Goal: Use online tool/utility: Utilize a website feature to perform a specific function

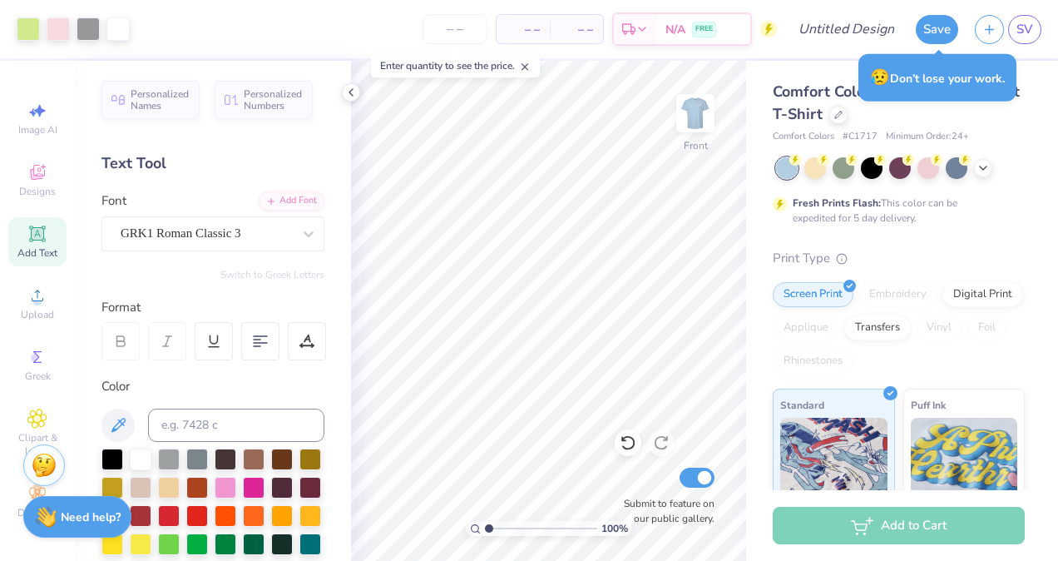
drag, startPoint x: 491, startPoint y: 526, endPoint x: 450, endPoint y: 531, distance: 41.1
click at [485, 531] on input "range" at bounding box center [541, 528] width 112 height 15
click at [491, 522] on input "range" at bounding box center [541, 528] width 112 height 15
drag, startPoint x: 489, startPoint y: 529, endPoint x: 476, endPoint y: 529, distance: 13.3
type input "1"
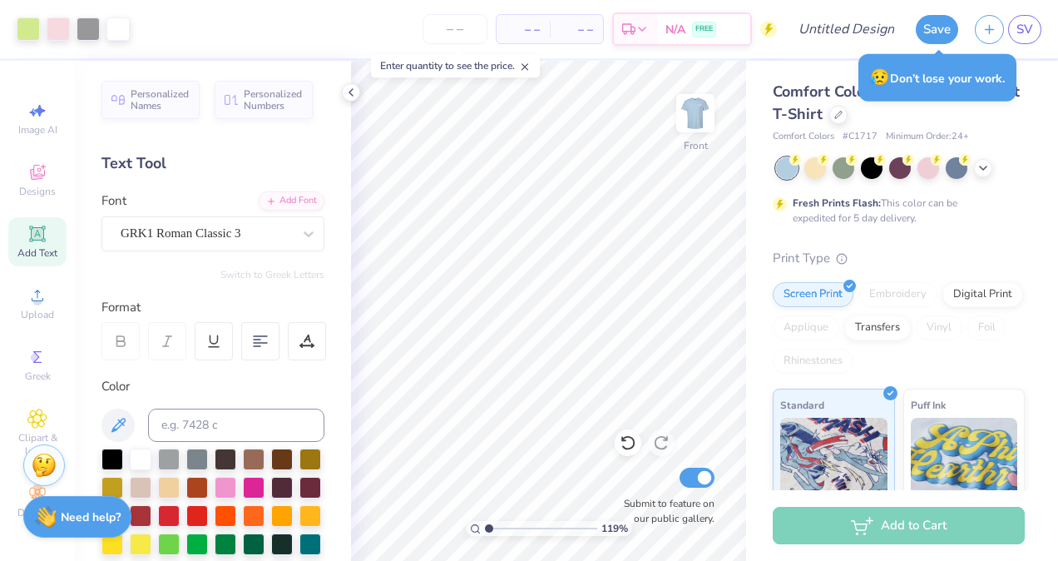
click at [485, 529] on input "range" at bounding box center [541, 528] width 112 height 15
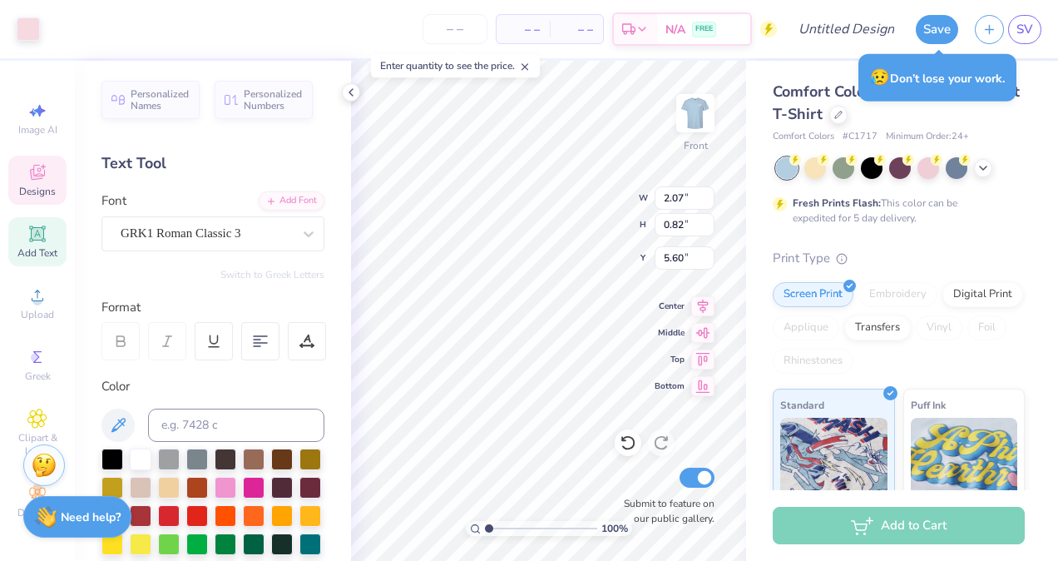
type input "2.07"
type input "0.82"
type input "5.60"
type input "2.14"
type input "1.00"
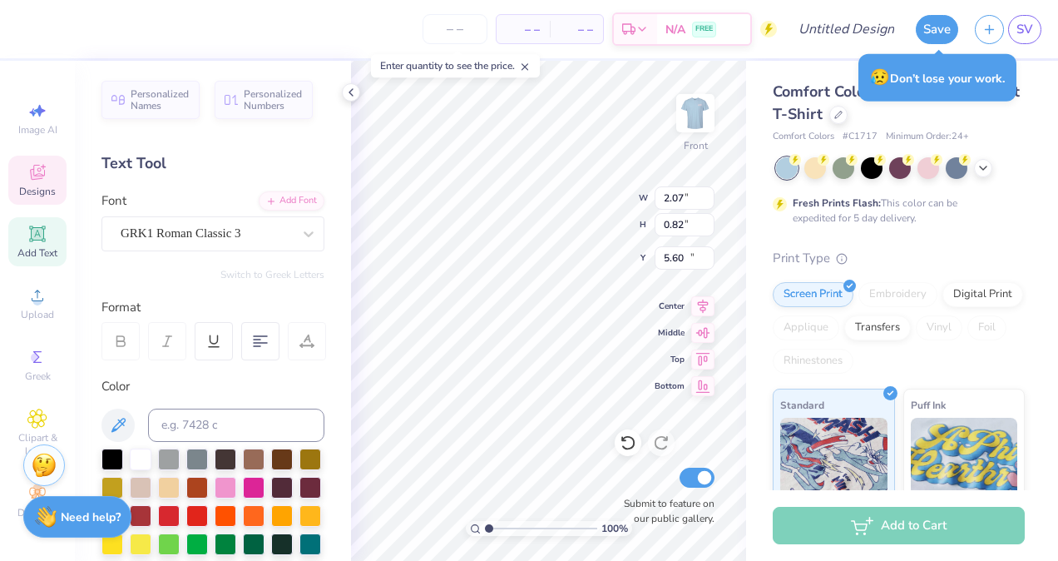
type input "12.60"
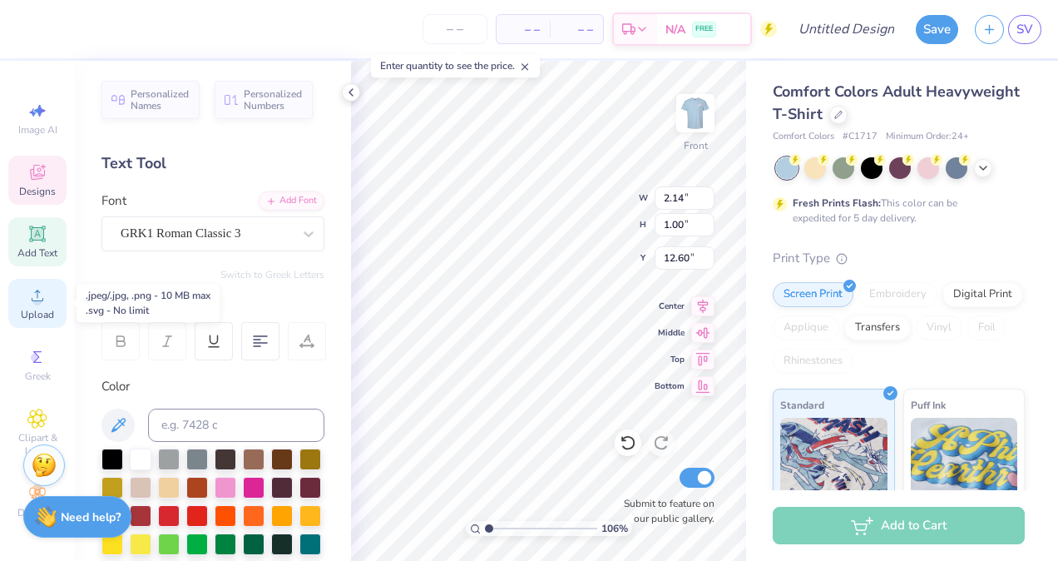
click at [13, 310] on div "Upload" at bounding box center [37, 303] width 58 height 49
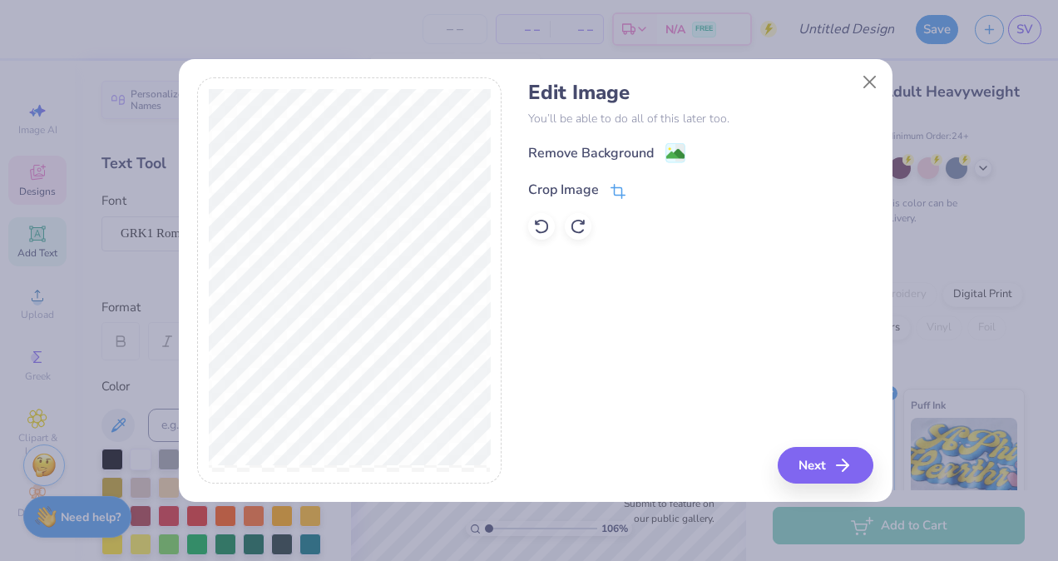
click at [545, 190] on div "Crop Image" at bounding box center [563, 190] width 71 height 20
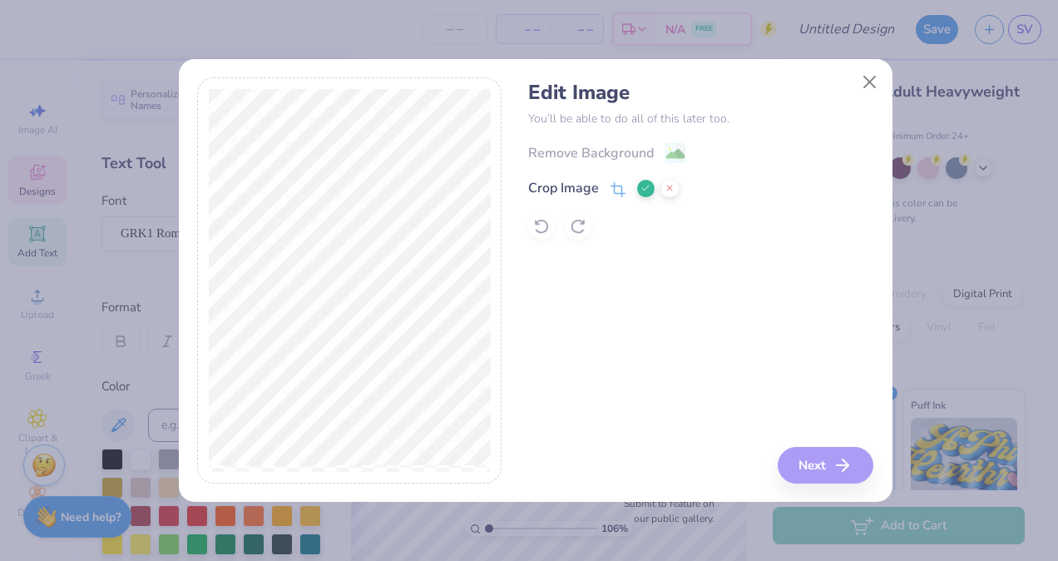
click at [545, 190] on div "Crop Image" at bounding box center [563, 188] width 71 height 20
click at [669, 188] on line at bounding box center [669, 188] width 5 height 5
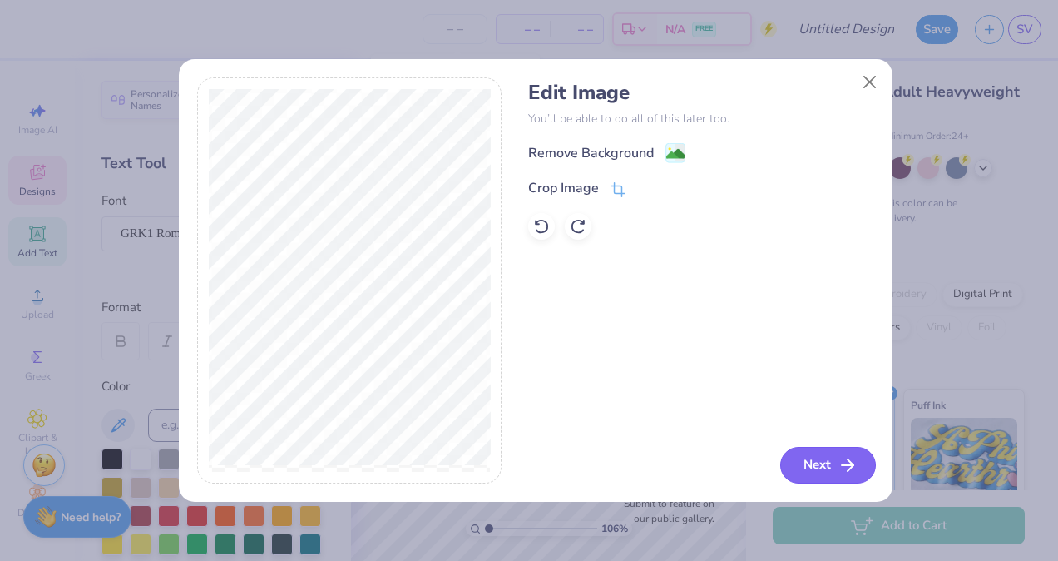
click at [801, 476] on button "Next" at bounding box center [828, 465] width 96 height 37
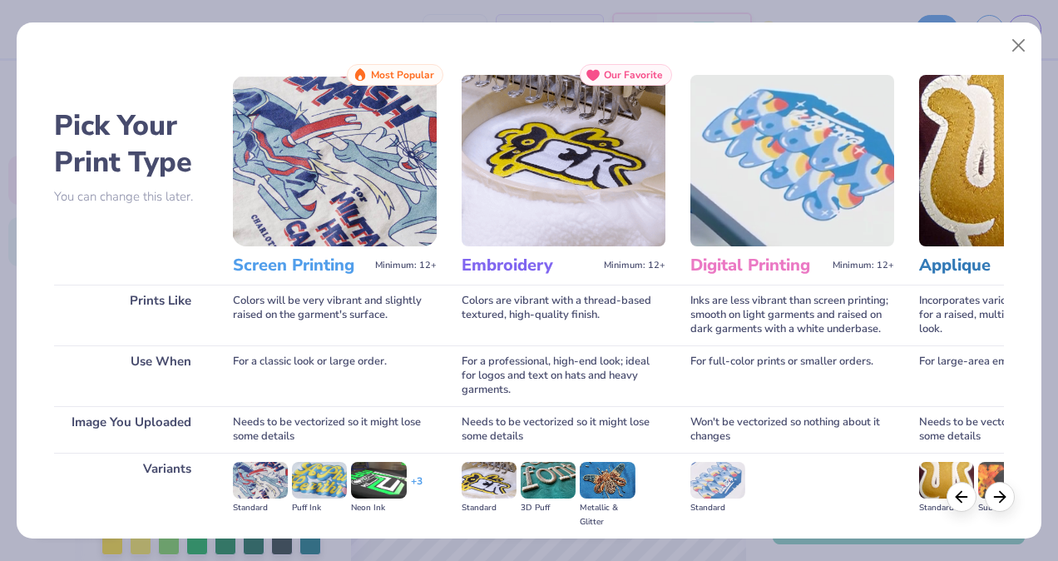
click at [313, 210] on img at bounding box center [335, 160] width 204 height 171
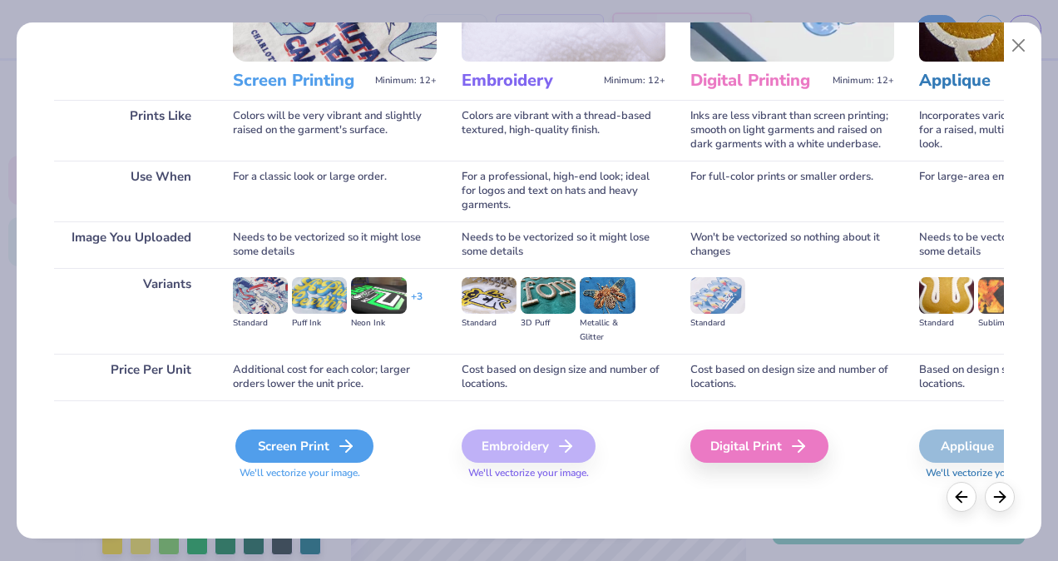
click at [283, 448] on div "Screen Print" at bounding box center [304, 445] width 138 height 33
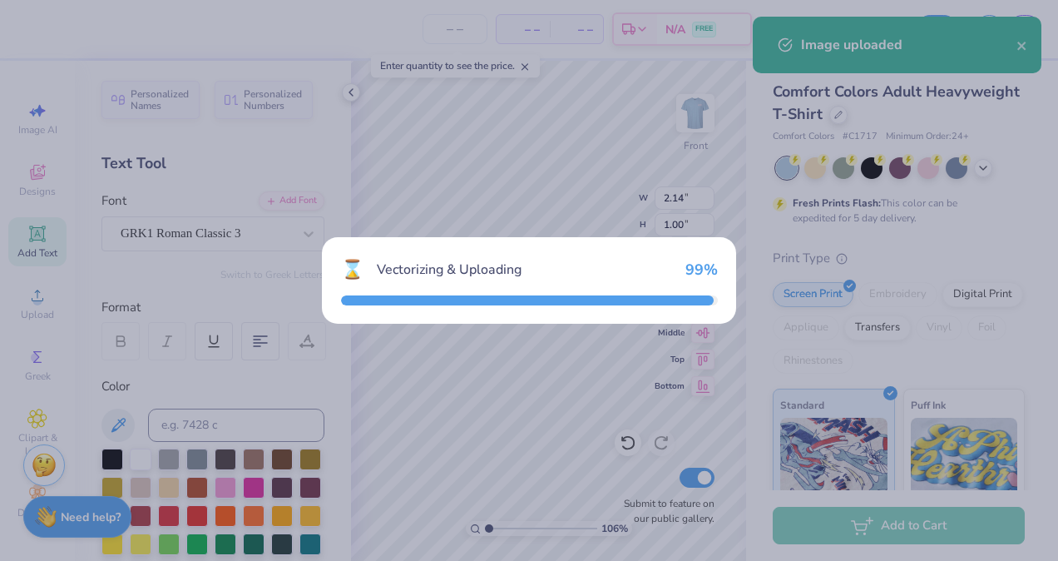
type input "1.05637931377111"
type input "14.53"
type input "5.46"
type input "11.02"
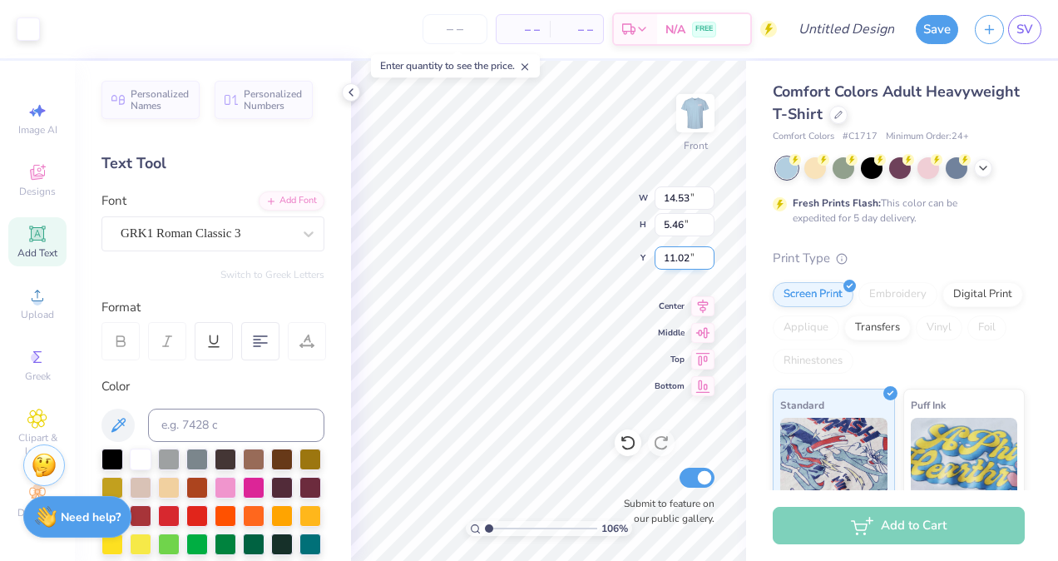
type input "1.05637931377111"
type input "3.40"
type input "0.64"
type input "12.68"
type input "1.05637931377111"
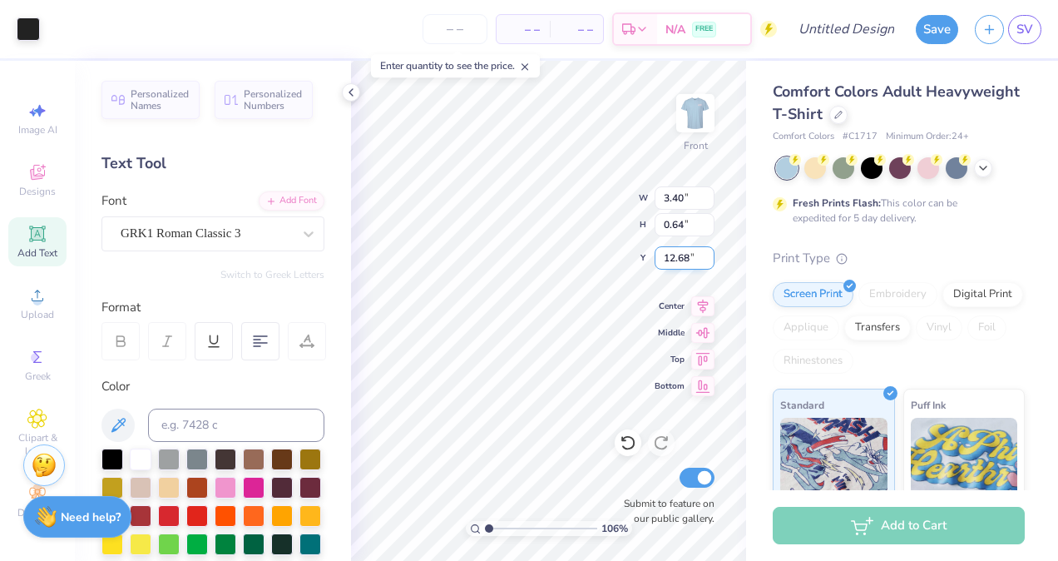
type input "14.53"
type input "5.46"
type input "11.02"
type input "1.05637931377111"
type input "5.38"
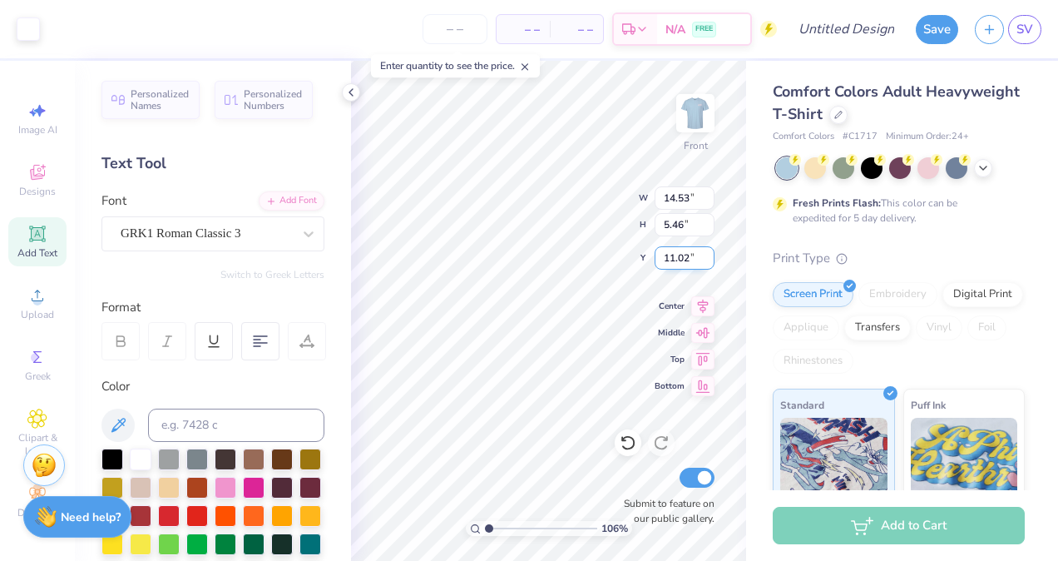
type input "2.02"
type input "14.46"
type input "1.05637931377111"
type input "11.97"
type input "3.52"
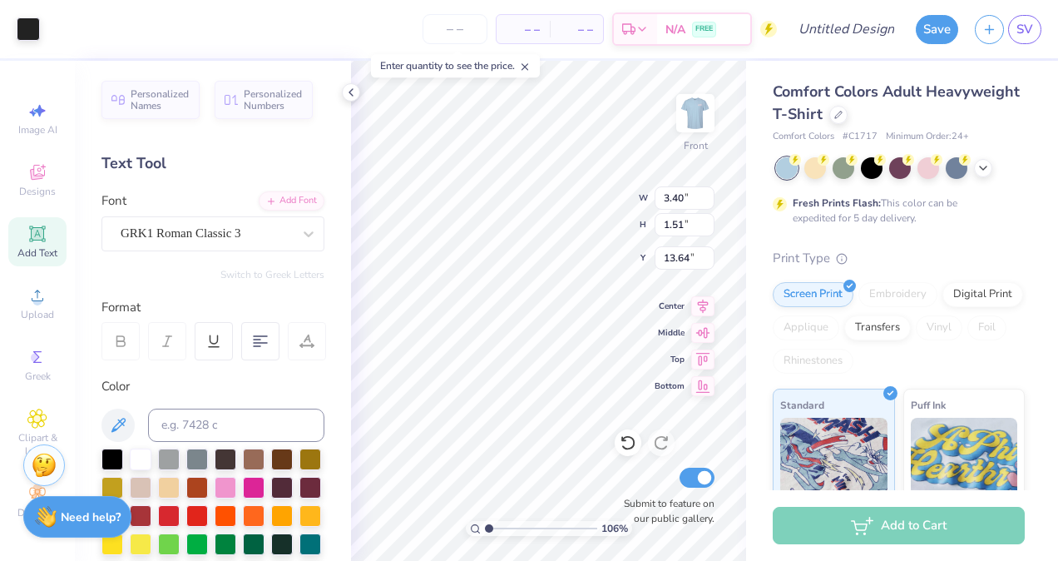
type input "11.10"
type input "1.05637931377111"
type input "3.40"
type input "1.51"
type input "13.64"
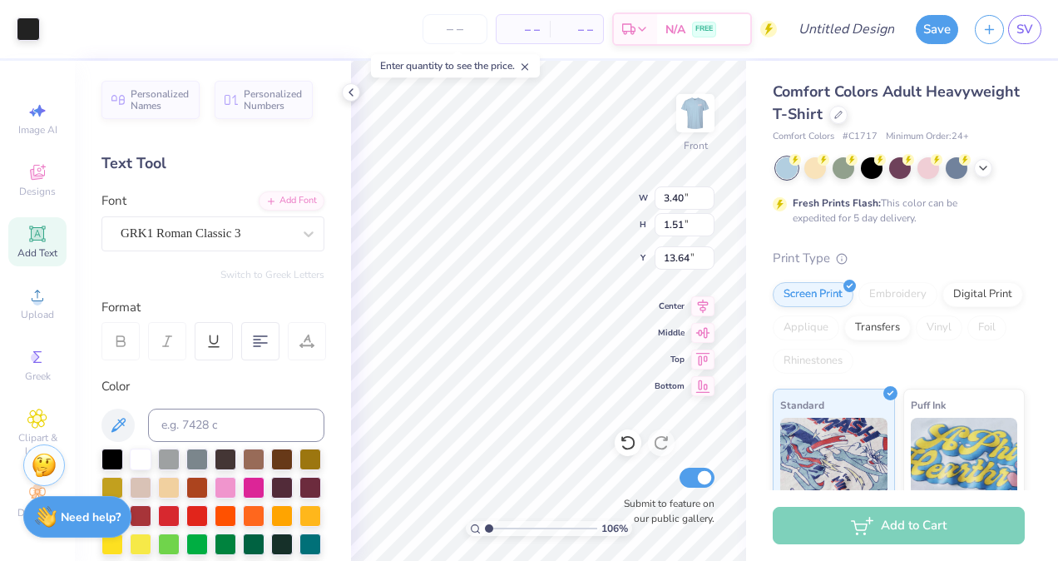
type input "1.05637931377111"
type input "9.93"
type input "2.50"
type input "12.64"
type input "1.05637931377111"
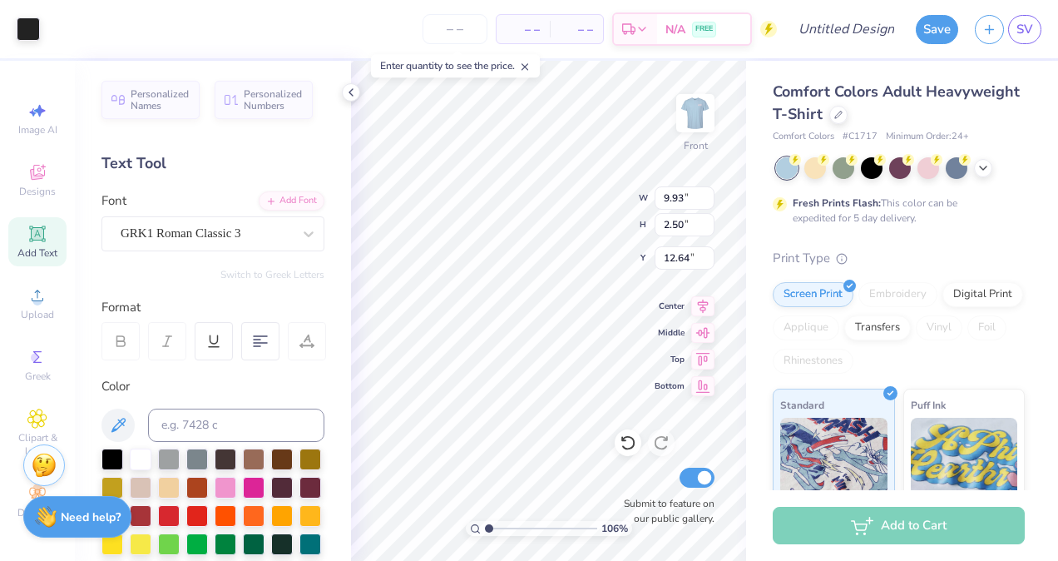
type input "11.97"
type input "3.52"
type input "11.10"
type input "1.05637931377111"
type input "11.61"
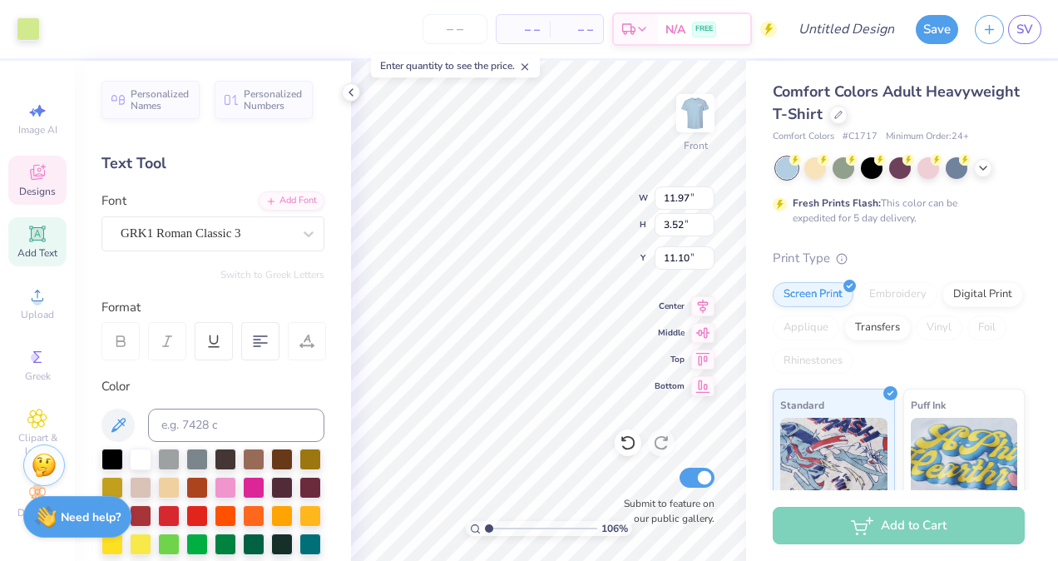
type input "9.41"
type input "5.00"
type input "1.05637931377111"
type input "9.93"
type input "2.50"
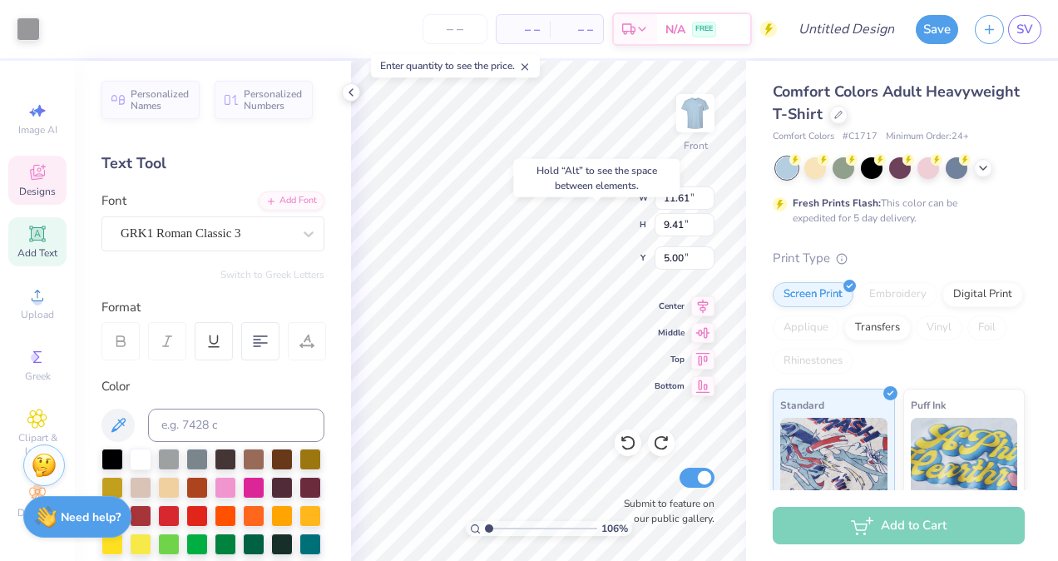
type input "12.64"
type input "1.05637931377111"
type input "3.40"
type input "0.64"
type input "12.68"
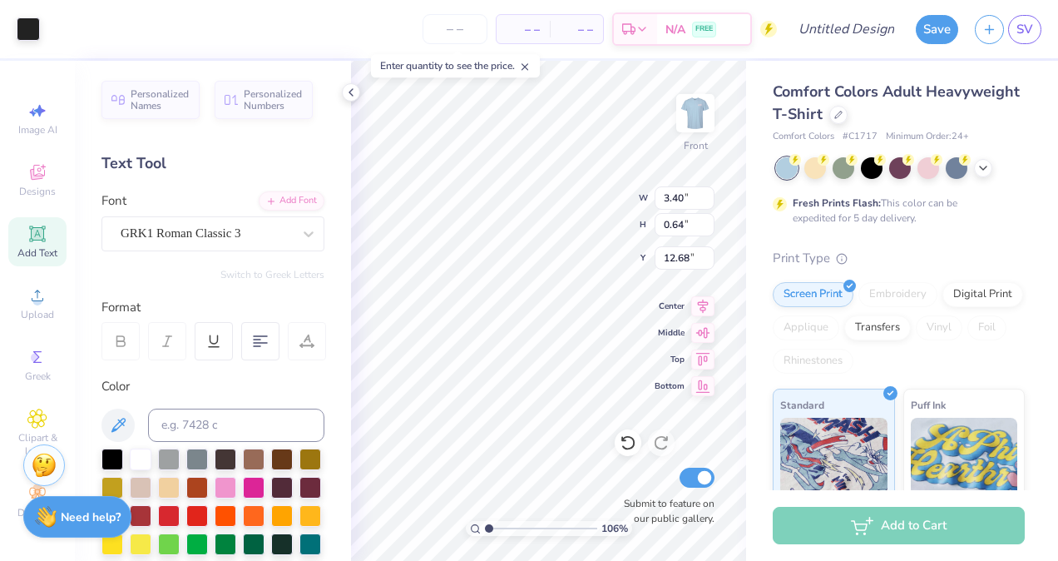
type input "1.05637931377111"
type input "1.51"
type input "13.64"
type input "1.05637931377111"
type input "9.93"
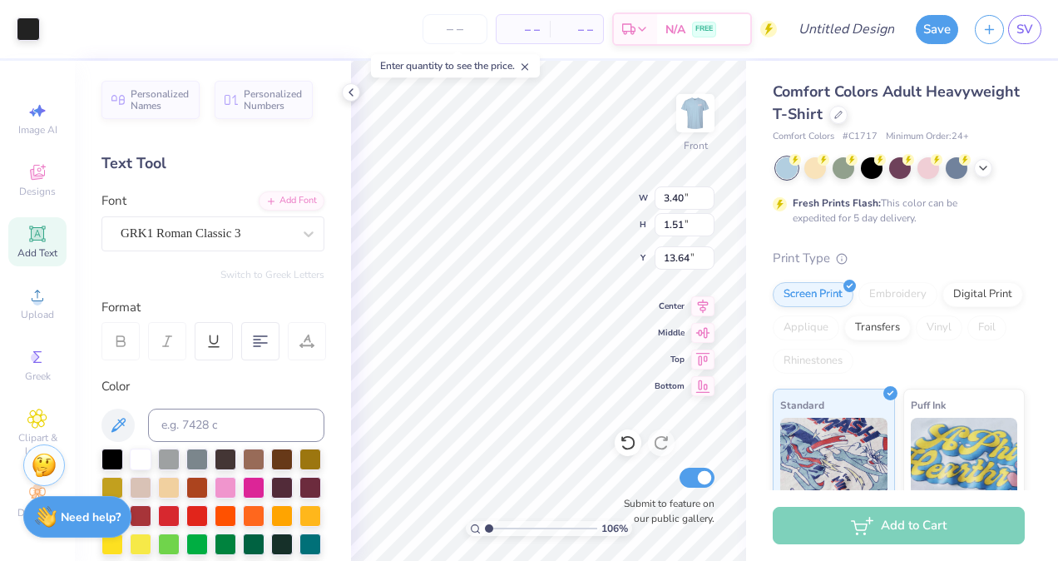
type input "2.50"
type input "12.64"
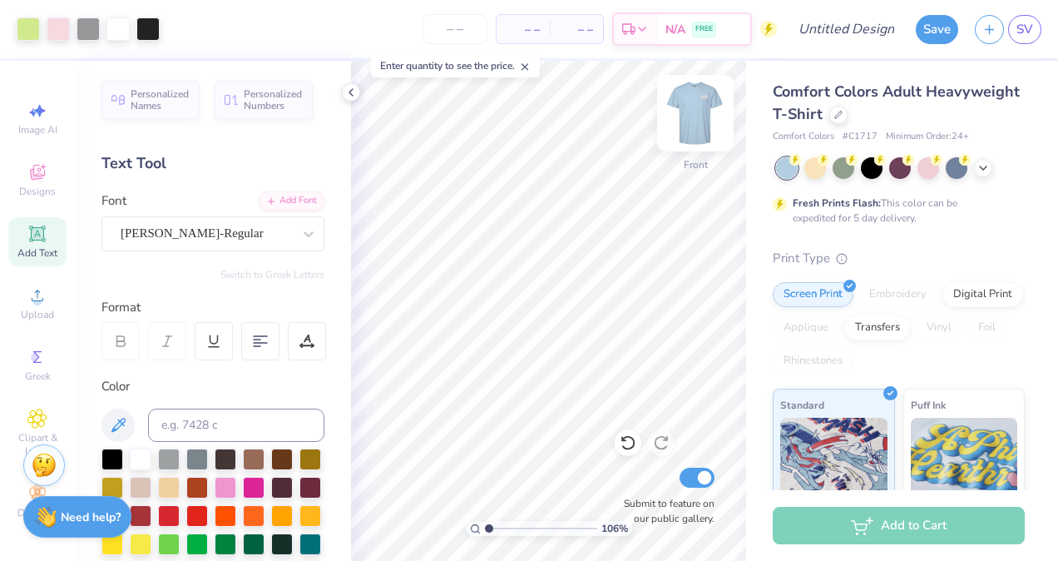
click at [695, 117] on img at bounding box center [695, 113] width 67 height 67
click at [694, 129] on img at bounding box center [695, 113] width 67 height 67
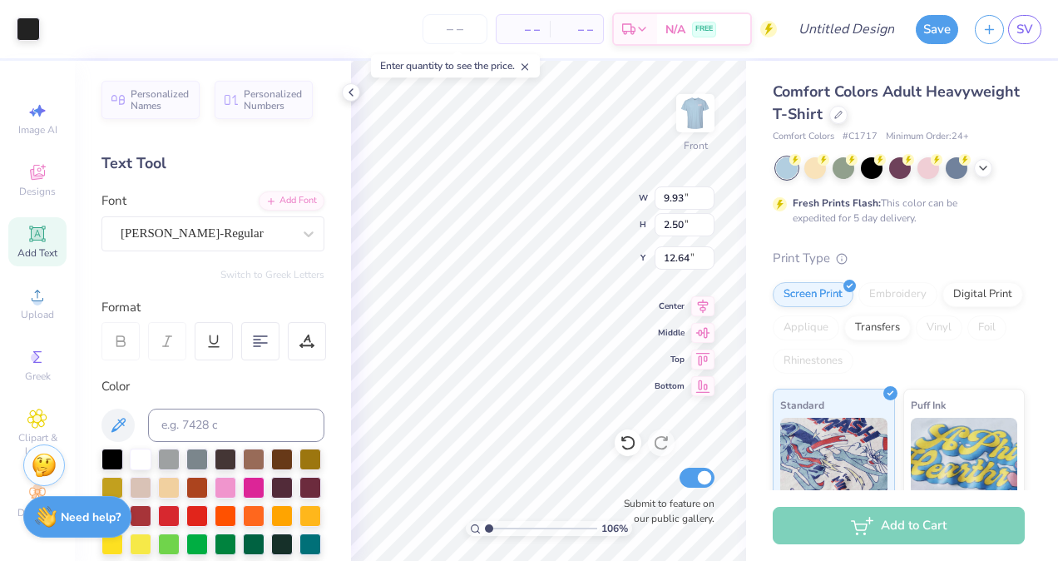
type input "1.05637931377111"
type input "3.40"
type input "1.51"
type input "13.64"
type input "1.05637931377111"
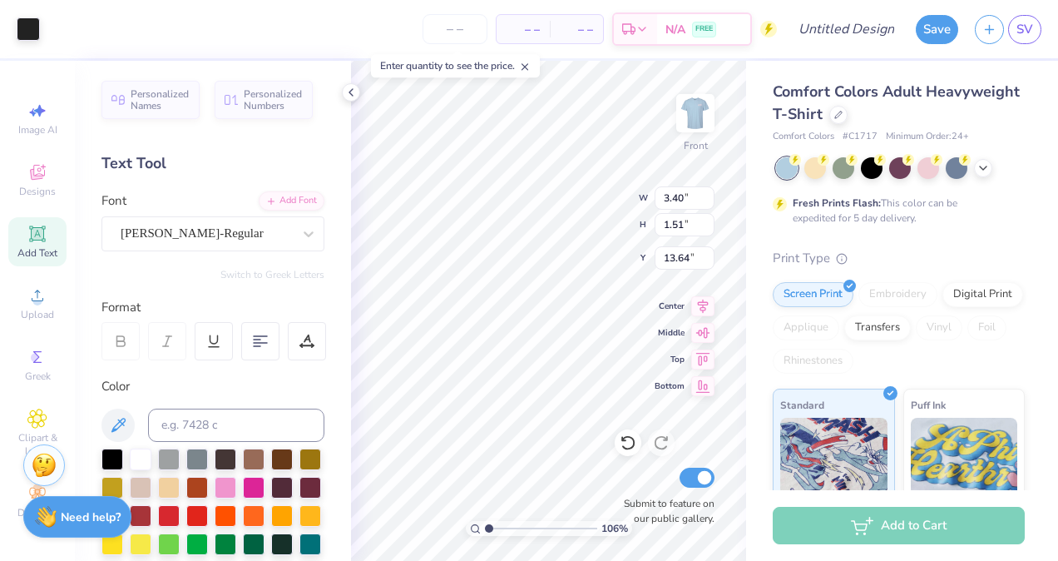
type input "0.64"
type input "12.68"
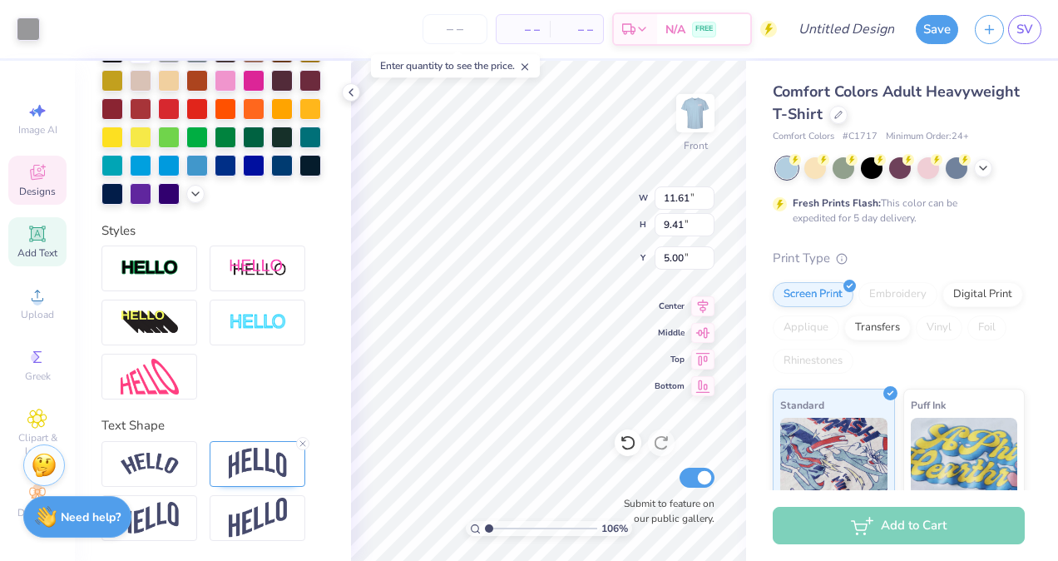
type input "1.05637931377111"
type input "9.93"
type input "2.50"
type input "12.64"
type input "1.05637931377111"
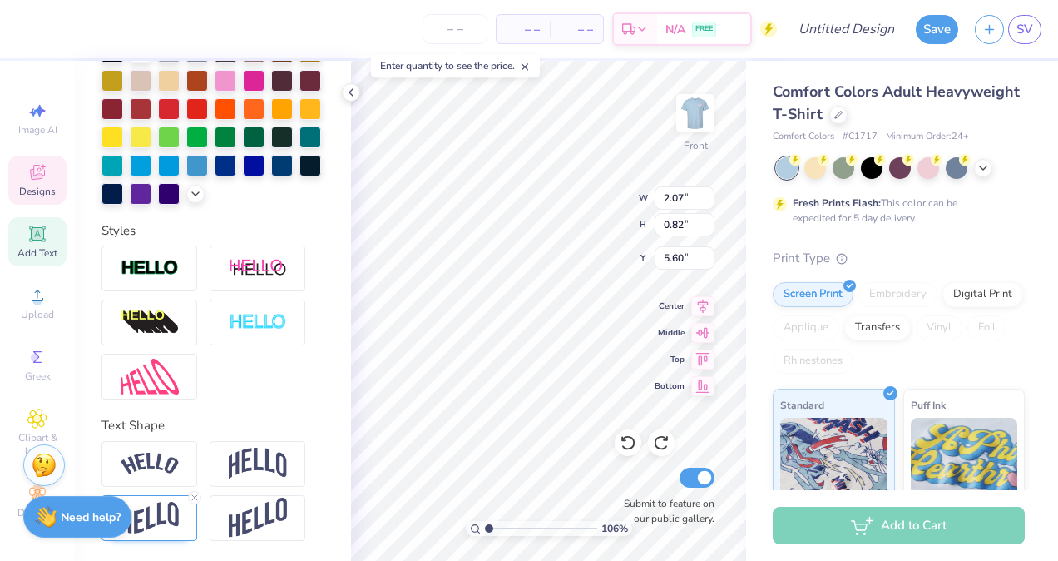
type input "3.40"
type input "1.51"
type input "13.64"
type input "1.05637931377111"
type input "2.07"
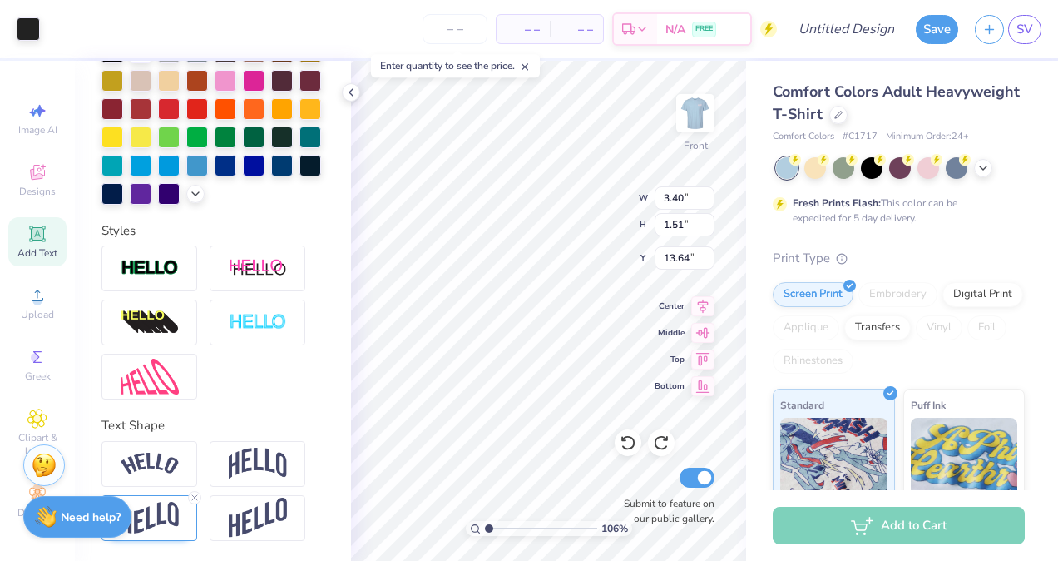
type input "0.82"
type input "5.60"
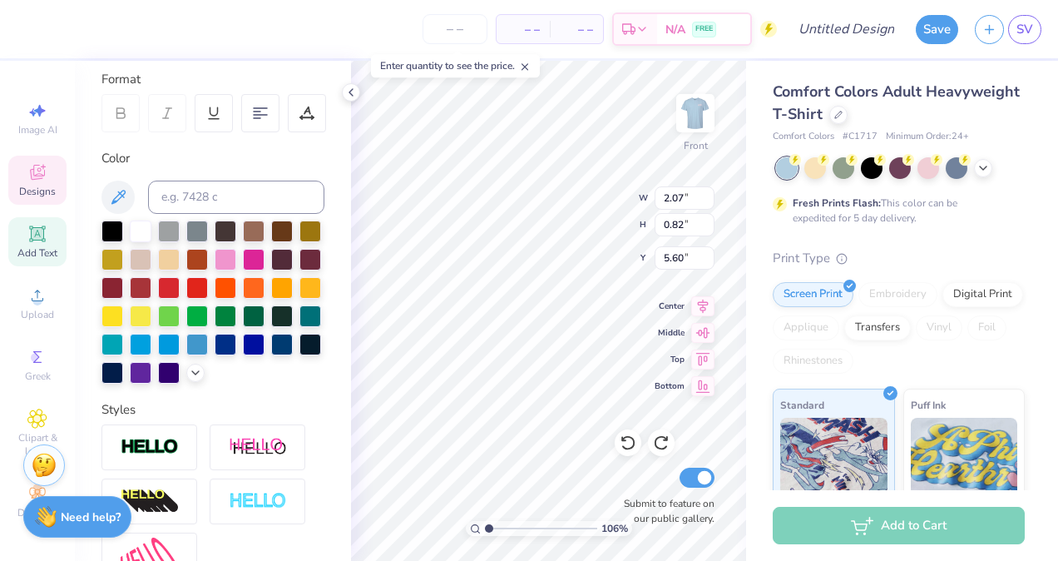
scroll to position [227, 0]
type input "1.05637931377111"
type input "4.60"
type input "1.35"
type input "3.29"
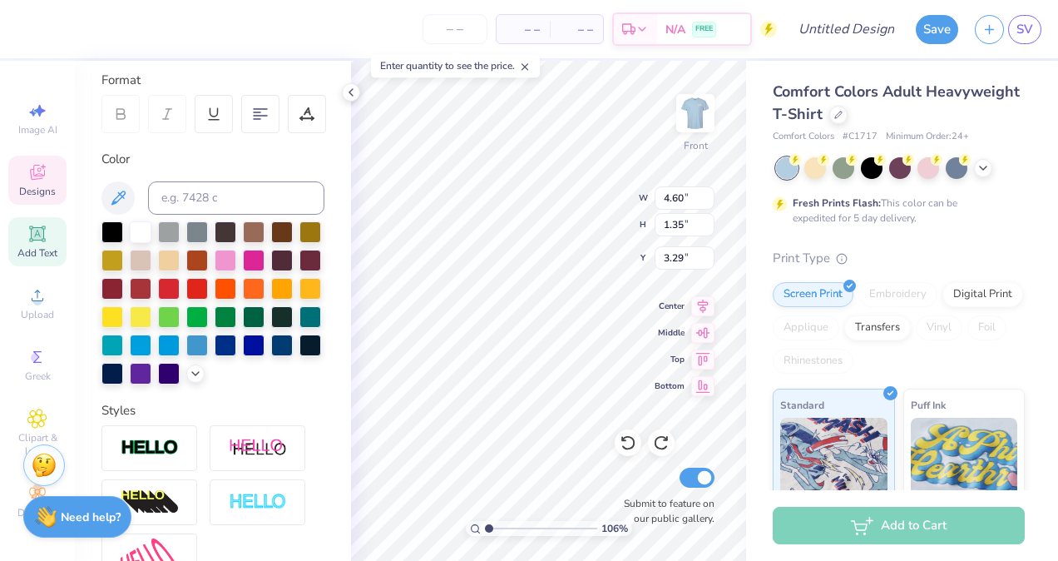
type input "1.05637931377111"
type input "2.07"
type input "0.82"
type input "5.60"
click at [236, 257] on div at bounding box center [226, 259] width 22 height 22
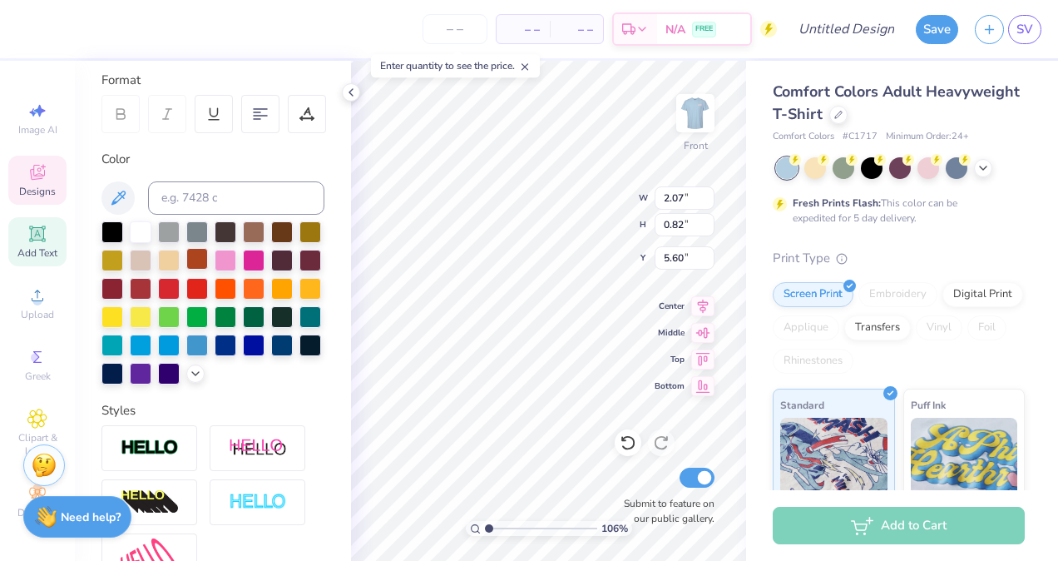
click at [208, 255] on div at bounding box center [197, 259] width 22 height 22
click at [236, 258] on div at bounding box center [226, 259] width 22 height 22
click at [151, 260] on div at bounding box center [141, 259] width 22 height 22
click at [189, 378] on icon at bounding box center [195, 371] width 13 height 13
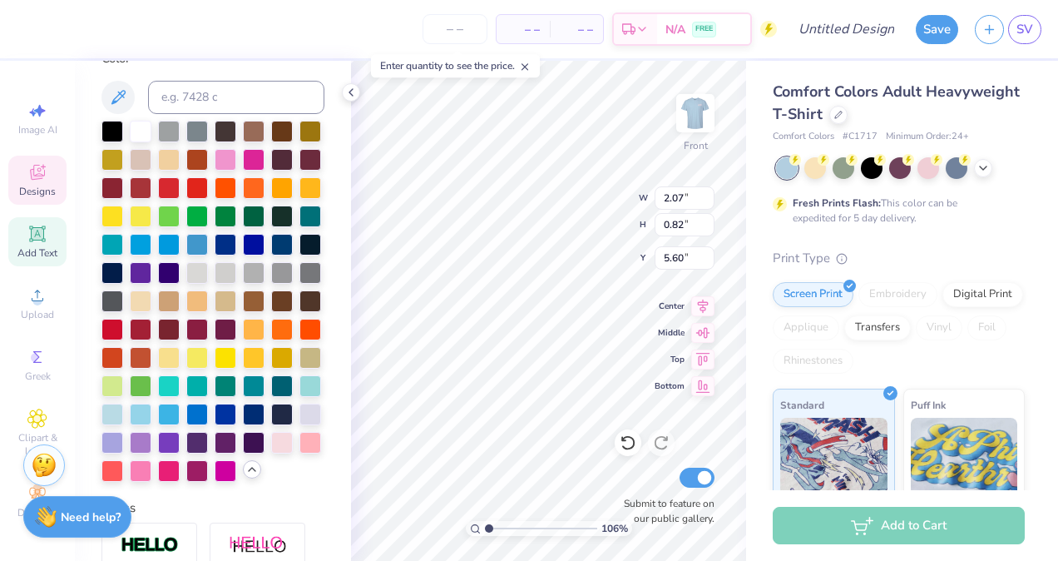
scroll to position [324, 0]
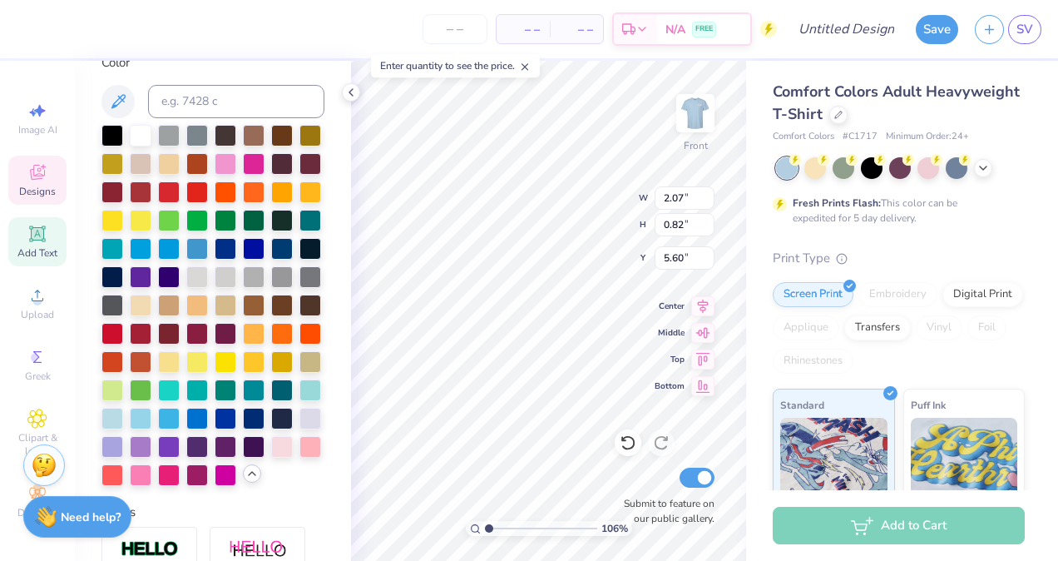
click at [271, 458] on div at bounding box center [282, 447] width 22 height 22
type input "1.05637931377111"
type input "3.40"
type input "0.64"
type input "12.68"
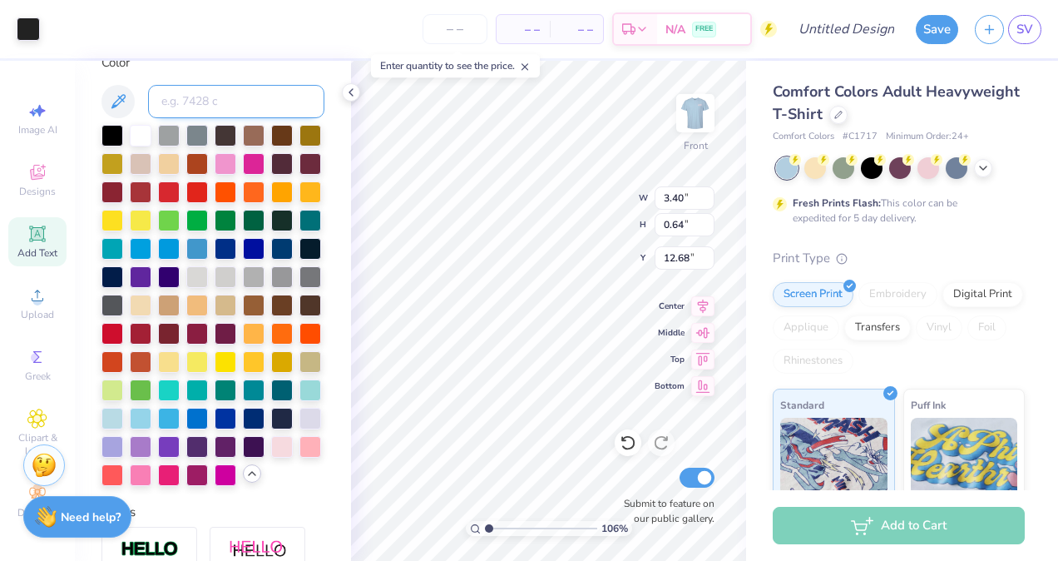
click at [262, 98] on input at bounding box center [236, 101] width 176 height 33
type input "705"
type input "1.05637931377111"
type input "705"
type input "1.05637931377111"
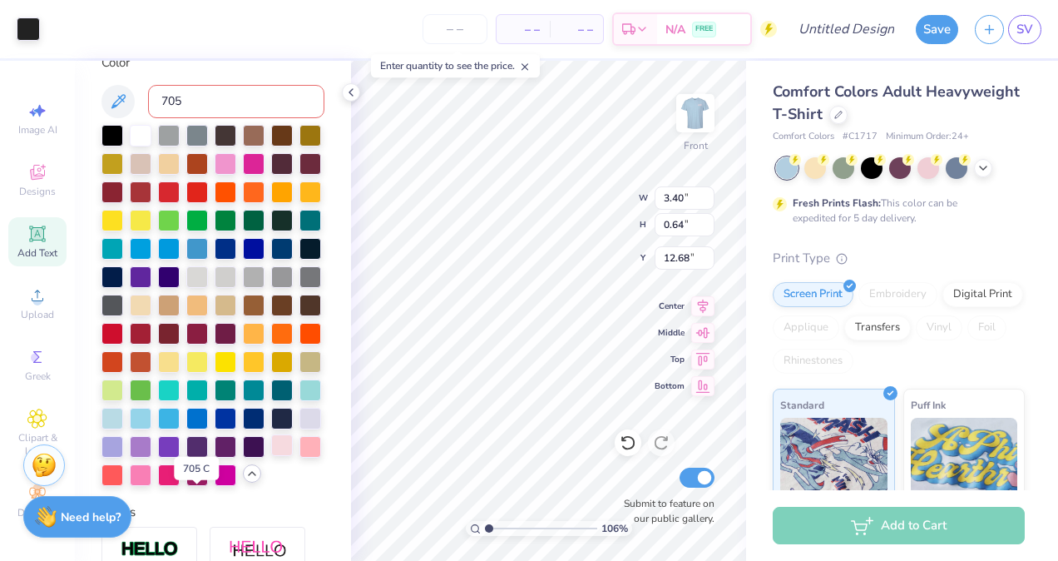
click at [271, 456] on div at bounding box center [282, 445] width 22 height 22
type input "1.05637931377111"
type input "1.51"
type input "13.64"
click at [271, 456] on div at bounding box center [282, 445] width 22 height 22
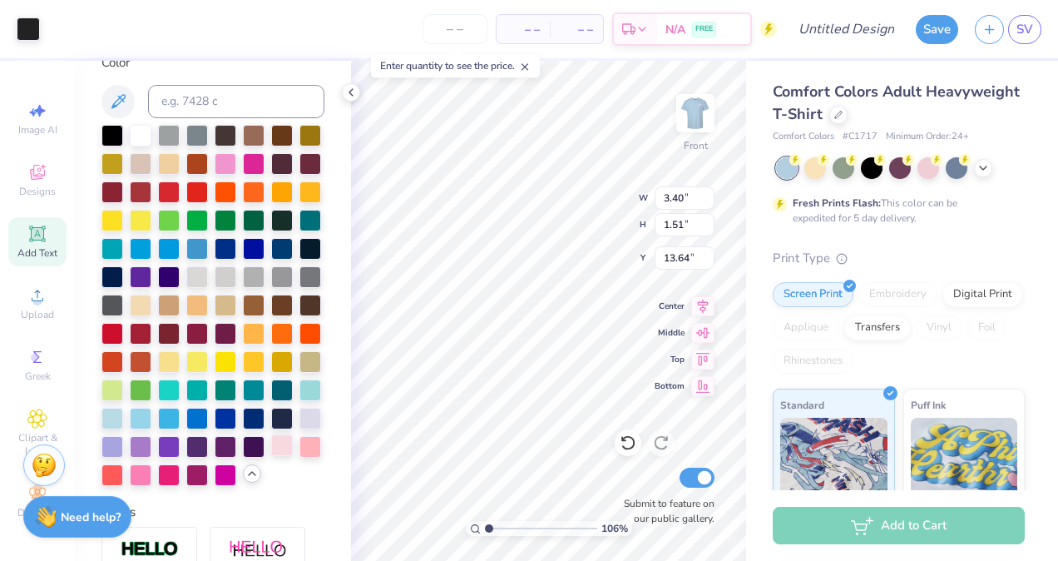
click at [271, 456] on div at bounding box center [282, 445] width 22 height 22
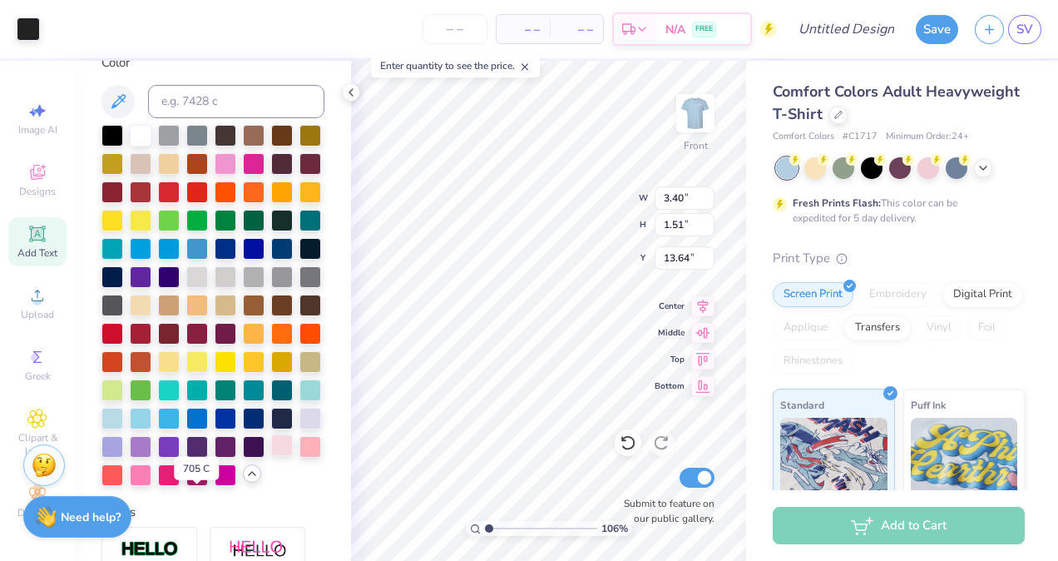
click at [271, 456] on div at bounding box center [282, 445] width 22 height 22
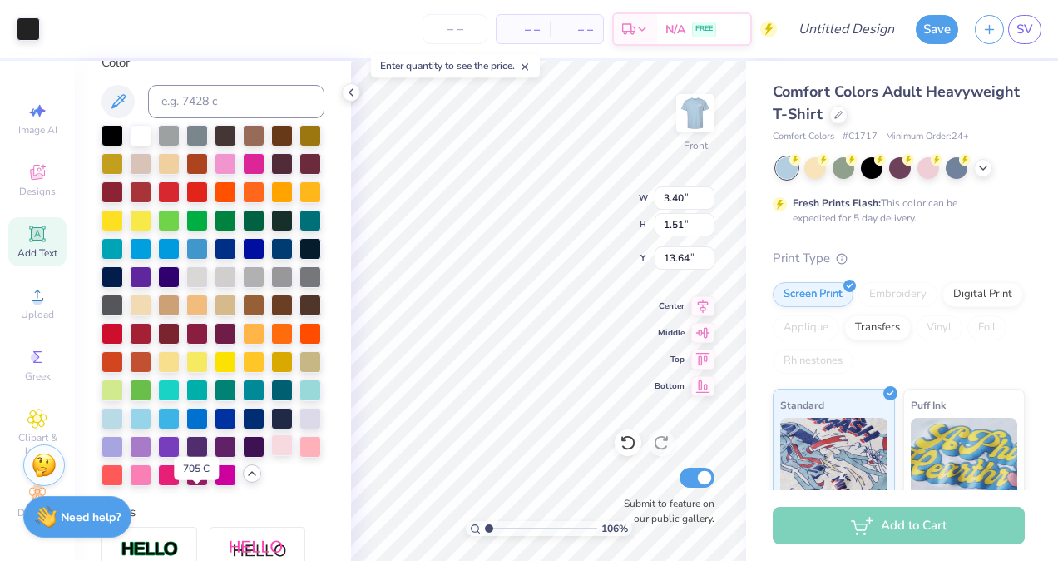
click at [271, 456] on div at bounding box center [282, 445] width 22 height 22
click at [697, 100] on img at bounding box center [695, 113] width 67 height 67
click at [271, 456] on div at bounding box center [282, 445] width 22 height 22
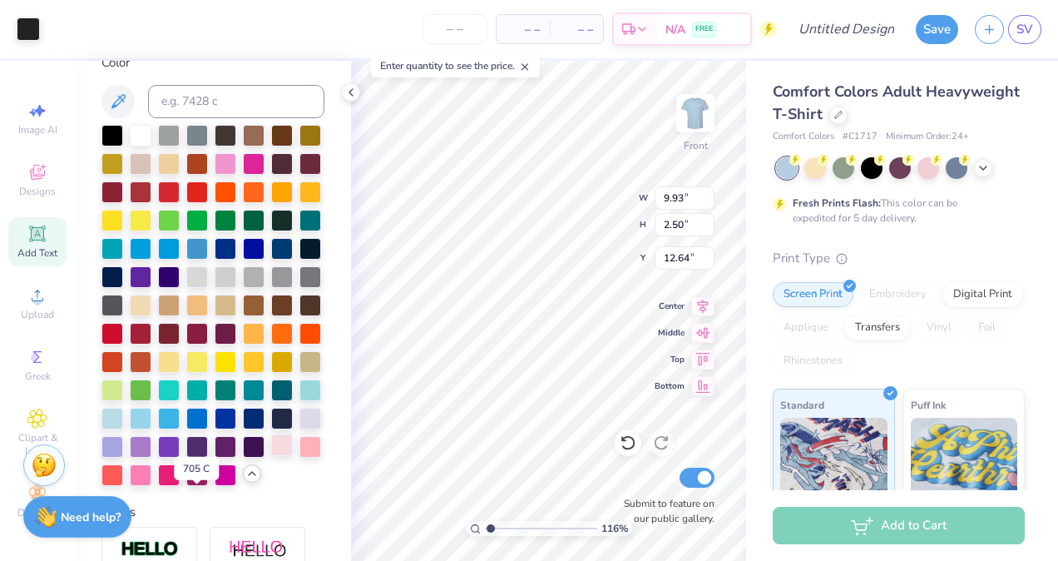
click at [271, 456] on div at bounding box center [282, 445] width 22 height 22
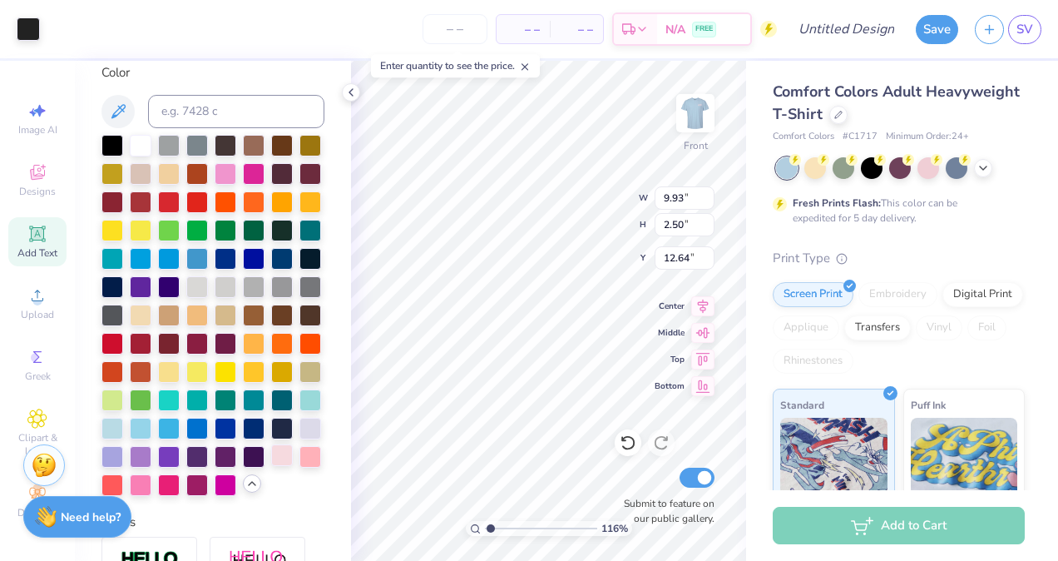
scroll to position [312, 0]
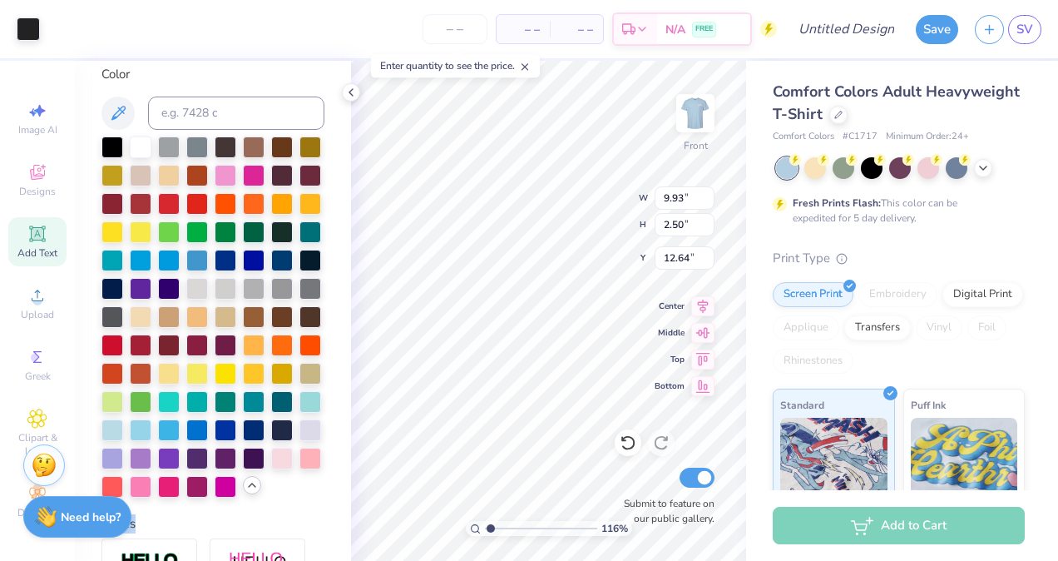
drag, startPoint x: 193, startPoint y: 512, endPoint x: 205, endPoint y: 551, distance: 40.8
click at [205, 497] on div at bounding box center [212, 316] width 223 height 361
click at [271, 468] on div at bounding box center [282, 457] width 22 height 22
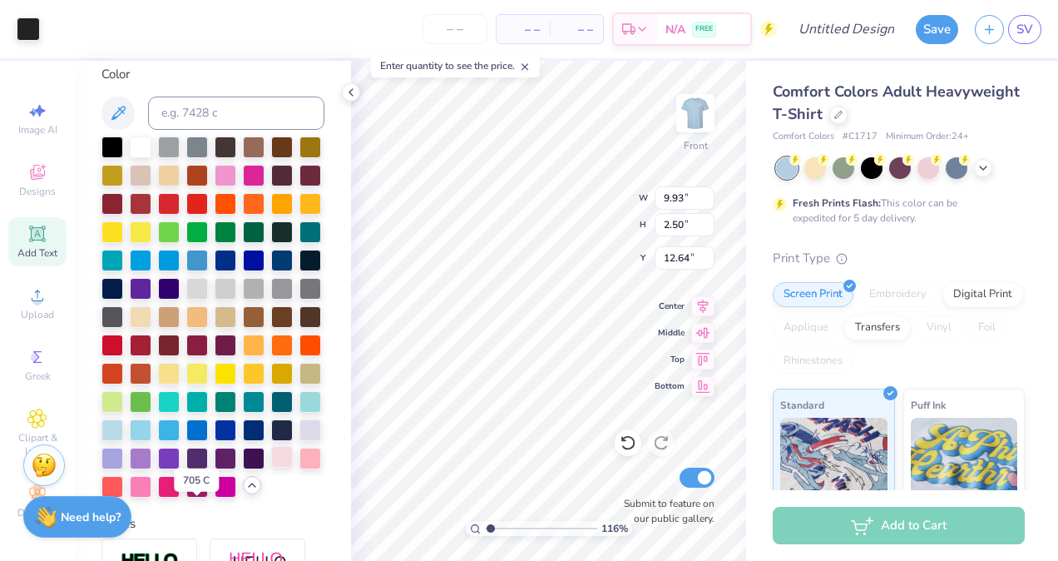
click at [271, 468] on div at bounding box center [282, 457] width 22 height 22
type input "1.1592877984427"
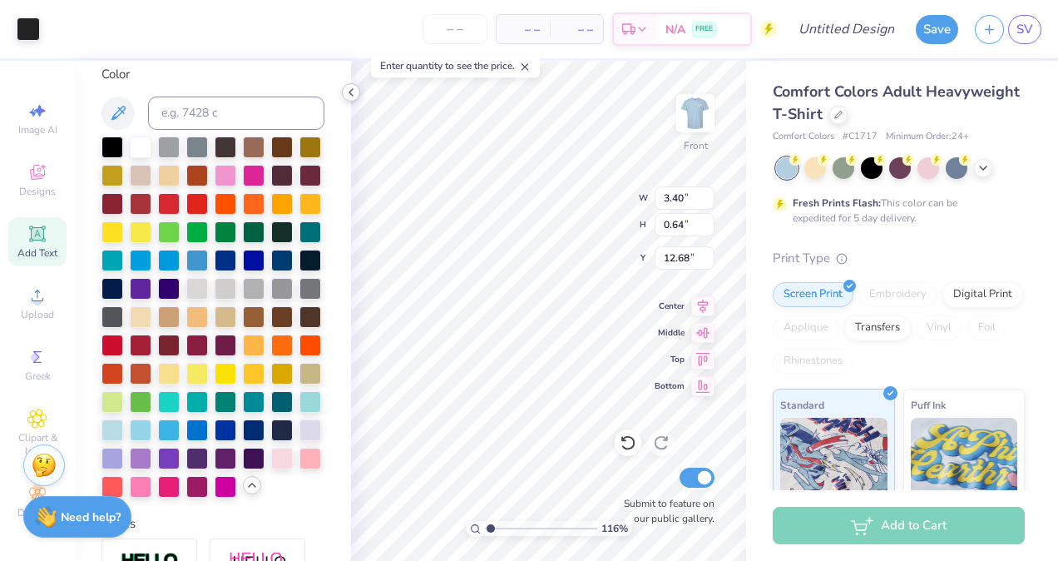
type input "9.93"
type input "2.50"
type input "12.64"
type input "1.1592877984427"
type input "3.41"
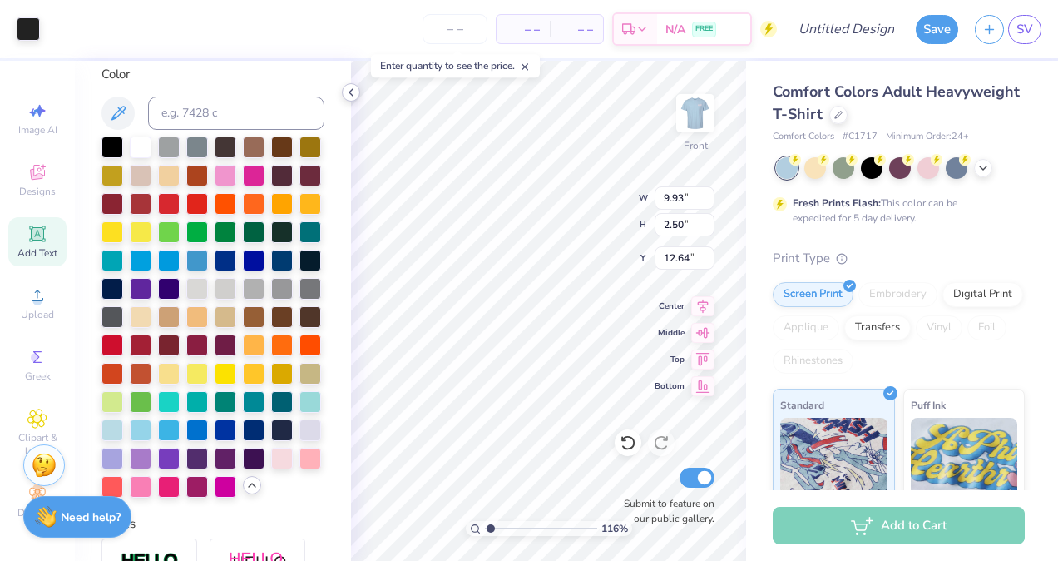
type input "0.57"
type input "13.61"
type input "1.1592877984427"
type input "3.40"
type input "1.51"
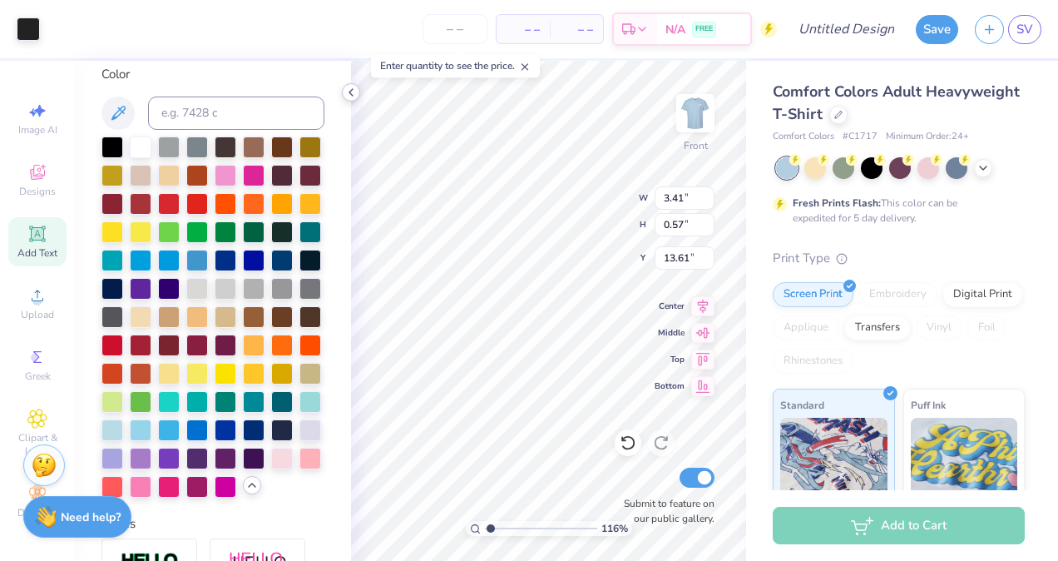
type input "13.64"
type input "1.1592877984427"
type input "11.97"
type input "3.52"
type input "11.10"
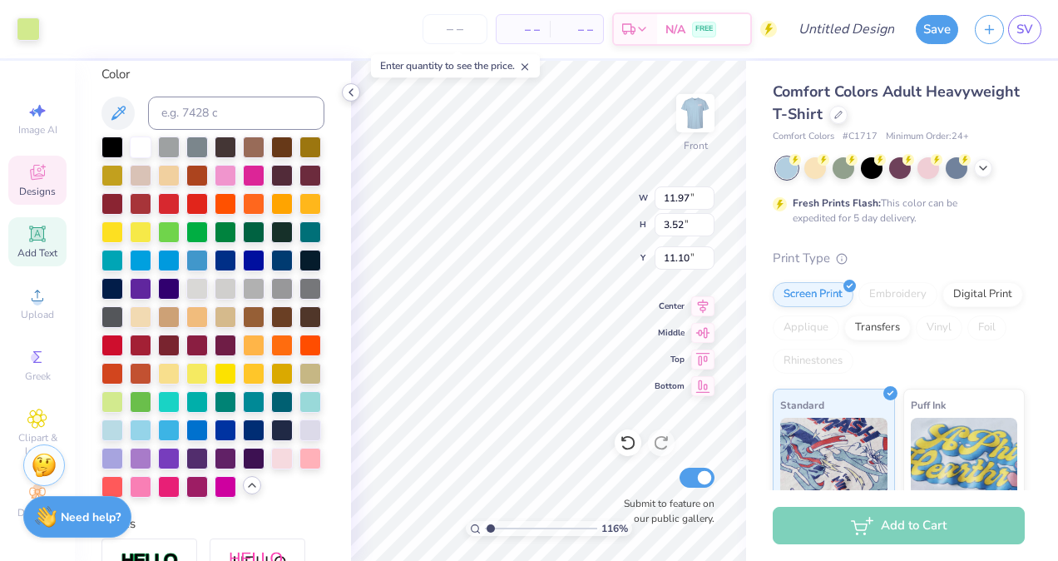
type input "1.1592877984427"
type input "3.40"
type input "0.64"
type input "12.68"
type input "1.1592877984427"
